Goal: Information Seeking & Learning: Learn about a topic

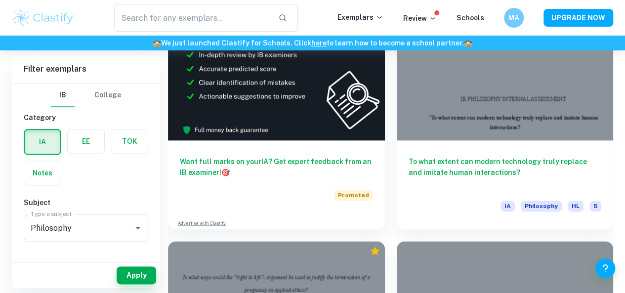
scroll to position [577, 0]
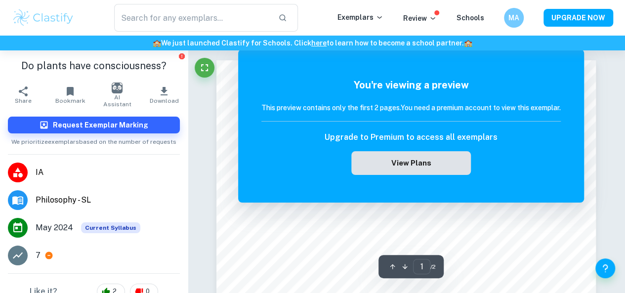
click at [412, 167] on button "View Plans" at bounding box center [411, 163] width 120 height 24
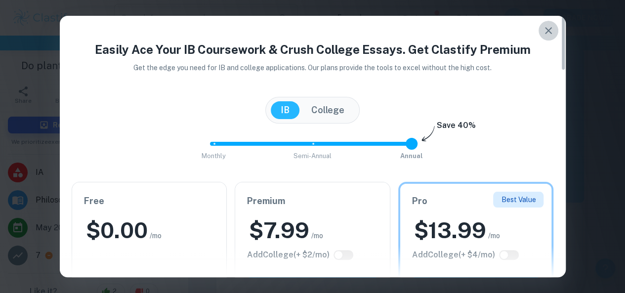
click at [546, 30] on icon "button" at bounding box center [548, 31] width 12 height 12
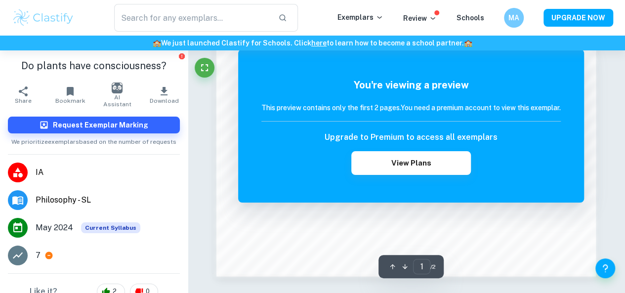
scroll to position [881, 0]
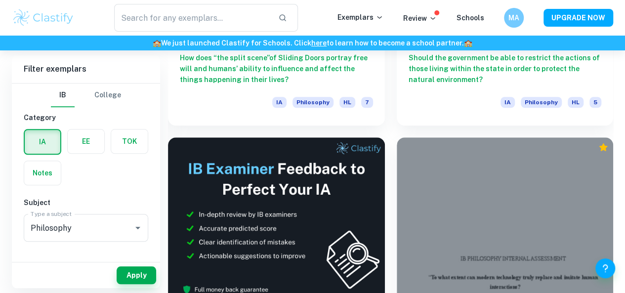
scroll to position [413, 0]
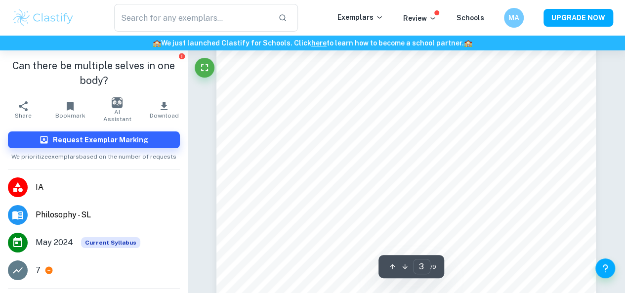
scroll to position [1256, 0]
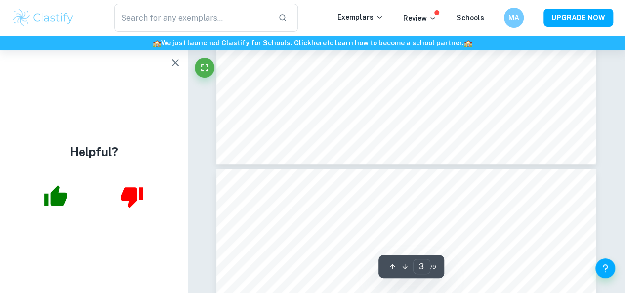
type input "4"
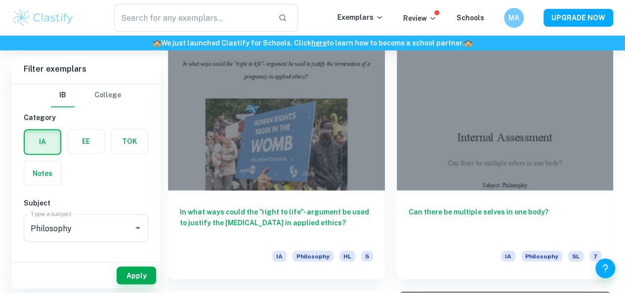
scroll to position [789, 0]
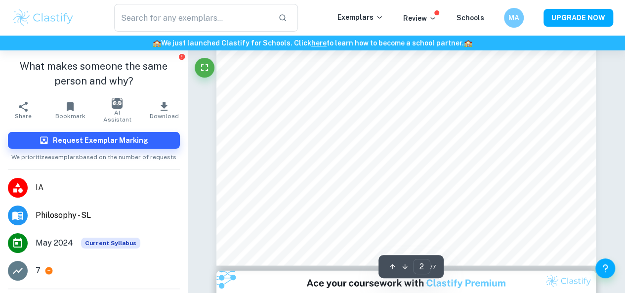
scroll to position [936, 0]
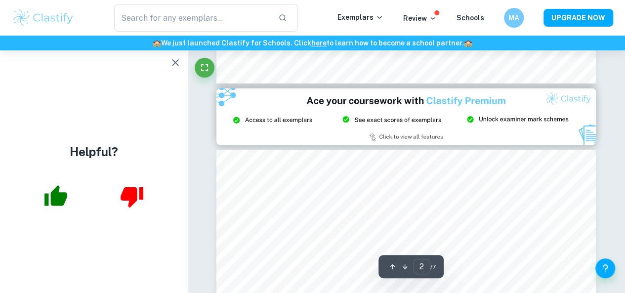
type input "3"
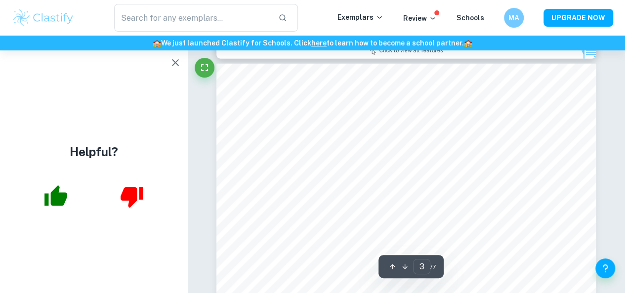
scroll to position [1202, 0]
